Goal: Navigation & Orientation: Find specific page/section

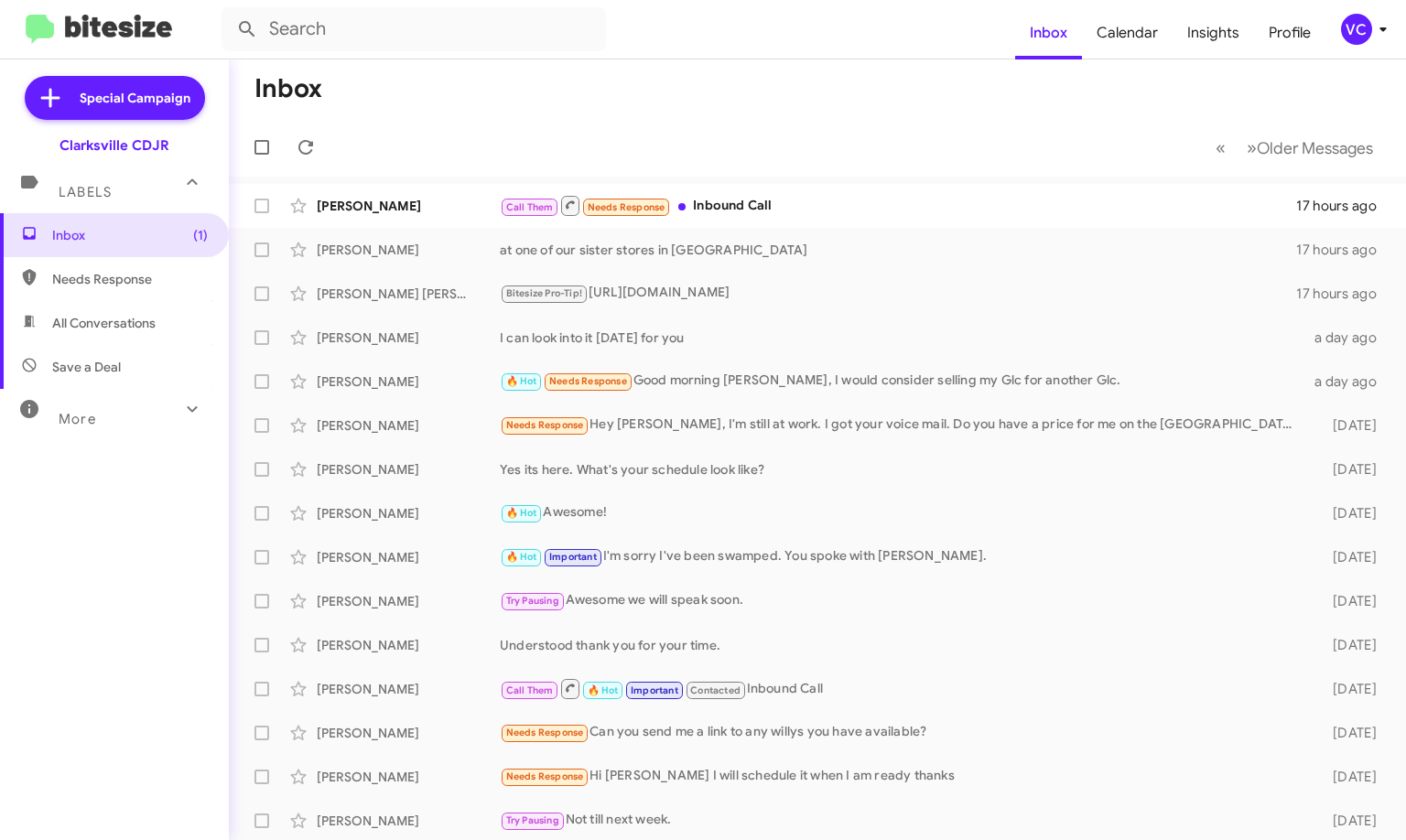
click at [558, 142] on mat-toolbar-row "« Previous » Next Older Messages" at bounding box center [817, 147] width 1177 height 59
drag, startPoint x: 310, startPoint y: 150, endPoint x: 340, endPoint y: 145, distance: 30.4
click at [316, 148] on icon at bounding box center [305, 147] width 22 height 22
click at [681, 122] on mat-toolbar-row "« Previous » Next Older Messages" at bounding box center [817, 147] width 1177 height 59
click at [853, 107] on mat-toolbar-row "Inbox" at bounding box center [817, 88] width 1177 height 59
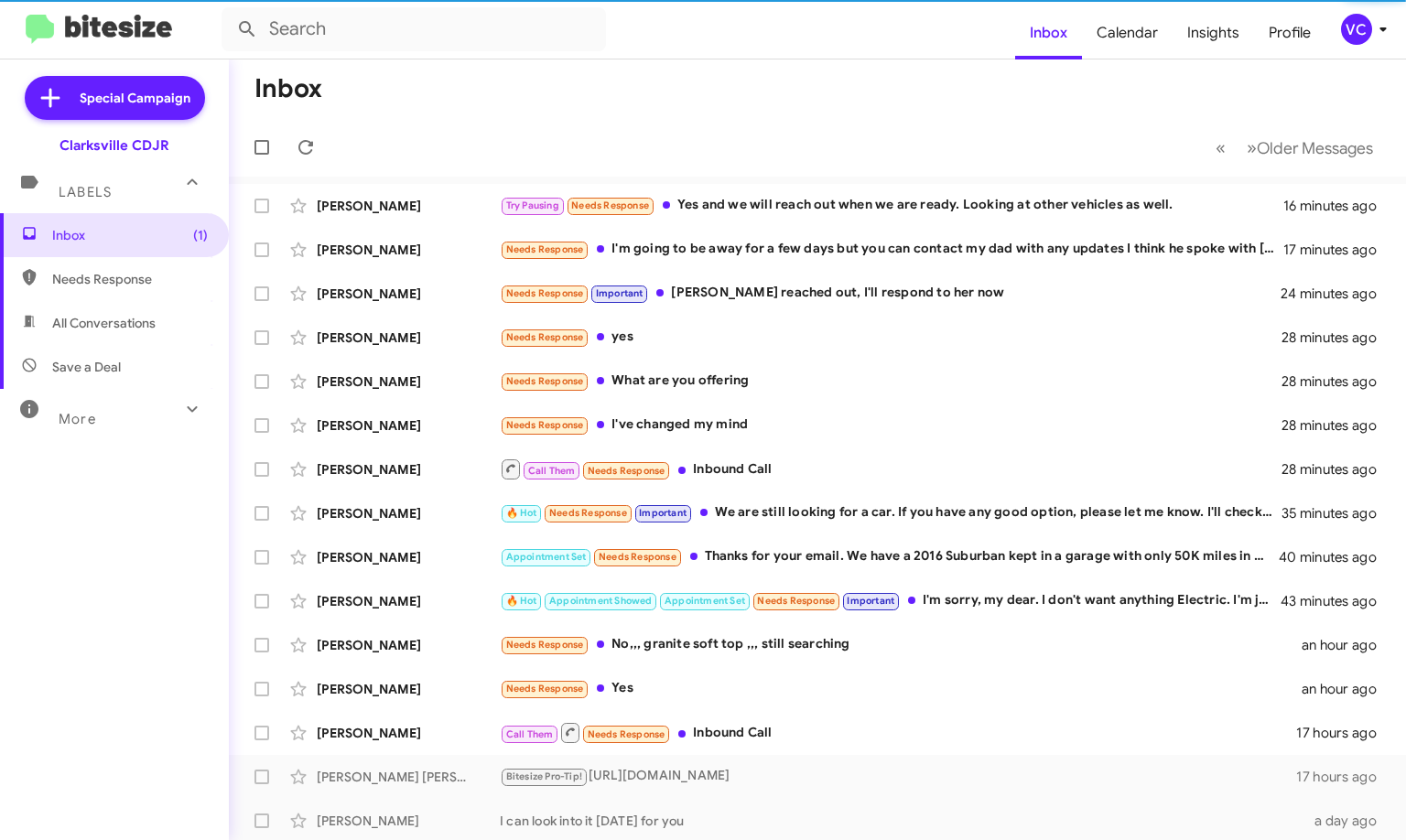
click at [853, 107] on mat-toolbar-row "Inbox" at bounding box center [817, 88] width 1177 height 59
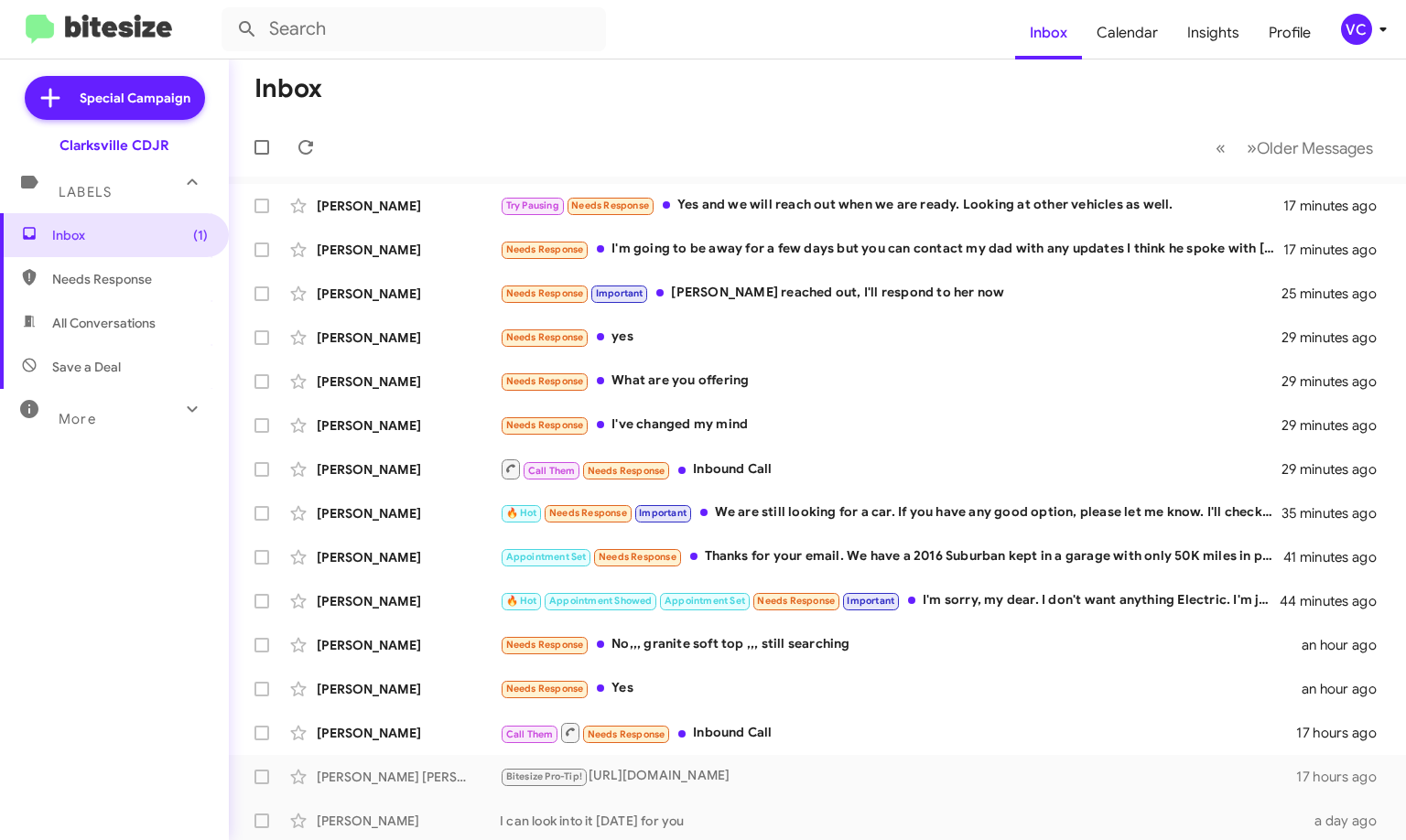
click at [788, 20] on form at bounding box center [618, 29] width 793 height 44
click at [876, 76] on mat-toolbar-row "Inbox" at bounding box center [817, 88] width 1177 height 59
click at [884, 32] on form at bounding box center [618, 29] width 793 height 44
click at [883, 126] on mat-toolbar-row "« Previous » Next Older Messages" at bounding box center [817, 147] width 1177 height 59
drag, startPoint x: 887, startPoint y: 128, endPoint x: 876, endPoint y: 75, distance: 54.1
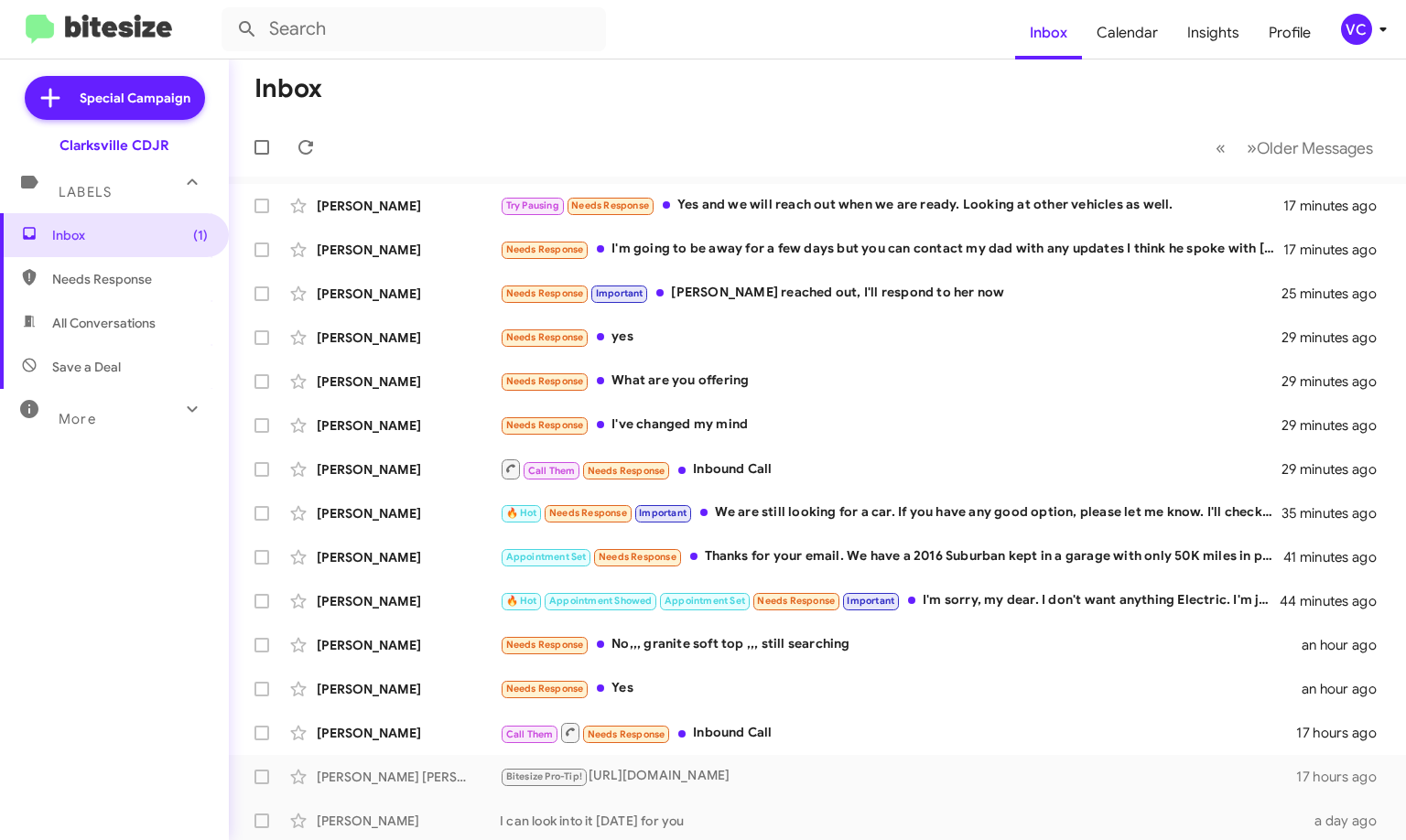
click at [888, 128] on mat-toolbar-row "« Previous » Next Older Messages" at bounding box center [817, 147] width 1177 height 59
click at [862, 37] on form at bounding box center [618, 29] width 793 height 44
click at [787, 88] on mat-toolbar-row "Inbox" at bounding box center [817, 88] width 1177 height 59
click at [724, 74] on mat-toolbar-row "Inbox" at bounding box center [817, 88] width 1177 height 59
drag, startPoint x: 634, startPoint y: 107, endPoint x: 671, endPoint y: 52, distance: 66.3
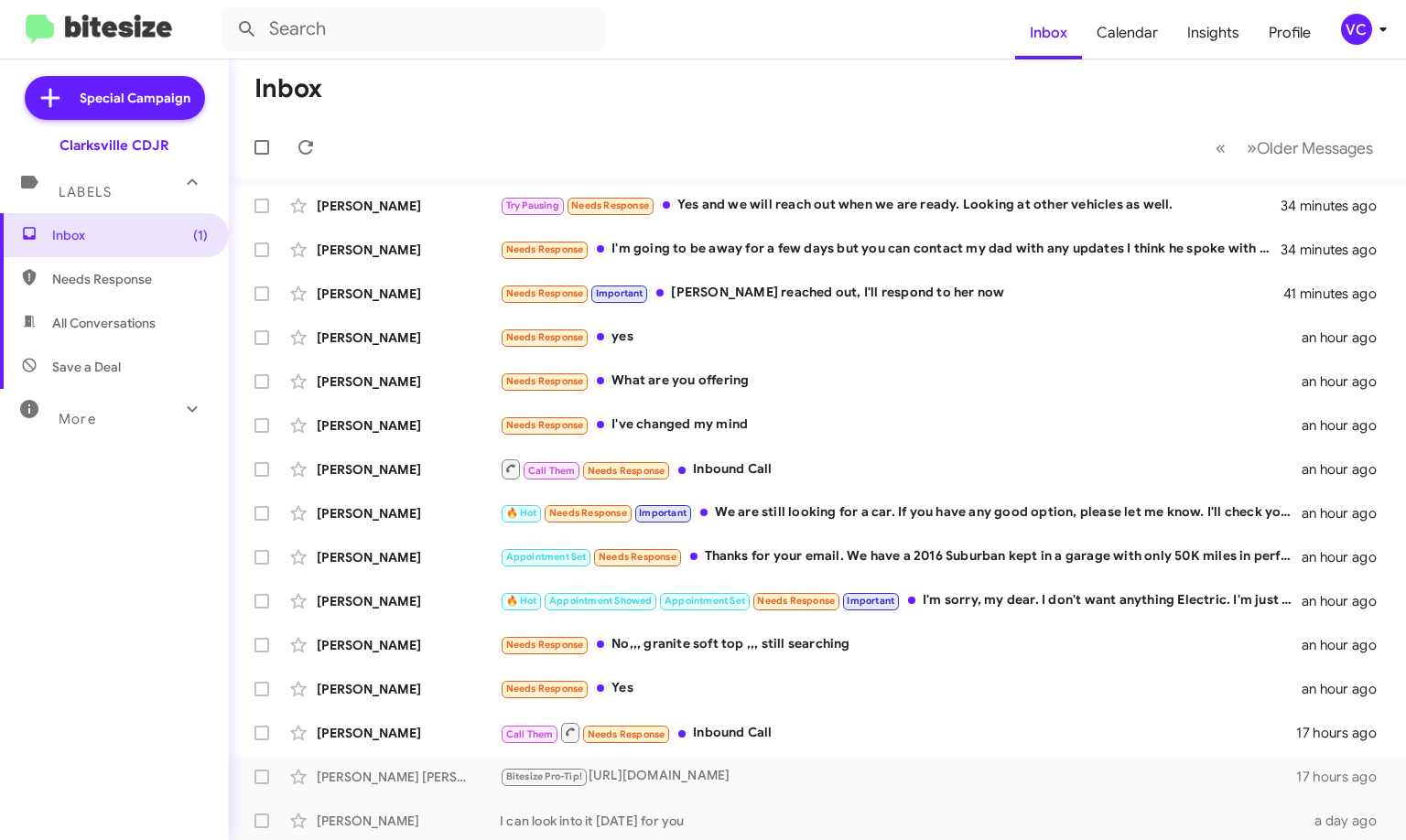
click at [637, 103] on mat-toolbar-row "Inbox" at bounding box center [817, 88] width 1177 height 59
